Goal: Task Accomplishment & Management: Manage account settings

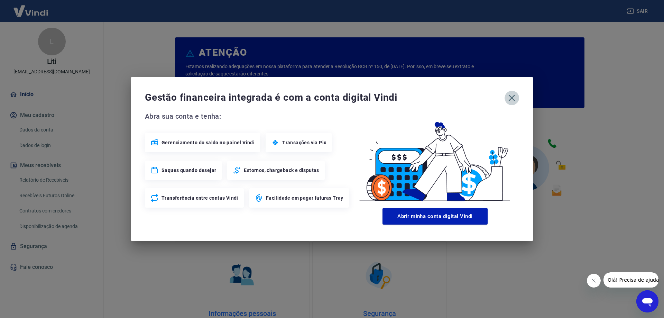
drag, startPoint x: 514, startPoint y: 99, endPoint x: 40, endPoint y: 159, distance: 477.2
click at [511, 100] on icon "button" at bounding box center [511, 97] width 11 height 11
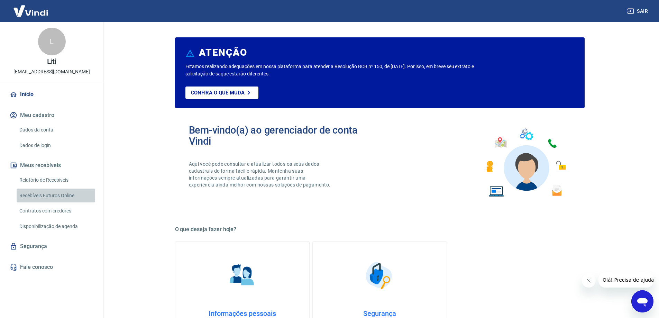
click at [46, 197] on link "Recebíveis Futuros Online" at bounding box center [56, 195] width 78 height 14
click at [32, 14] on img at bounding box center [30, 10] width 45 height 21
click at [49, 177] on link "Relatório de Recebíveis" at bounding box center [56, 180] width 78 height 14
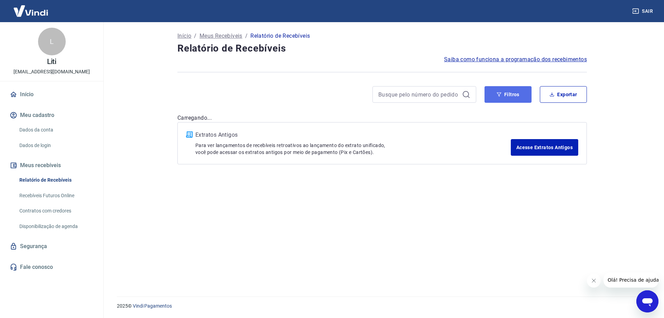
click at [494, 96] on button "Filtros" at bounding box center [507, 94] width 47 height 17
